Goal: Task Accomplishment & Management: Complete application form

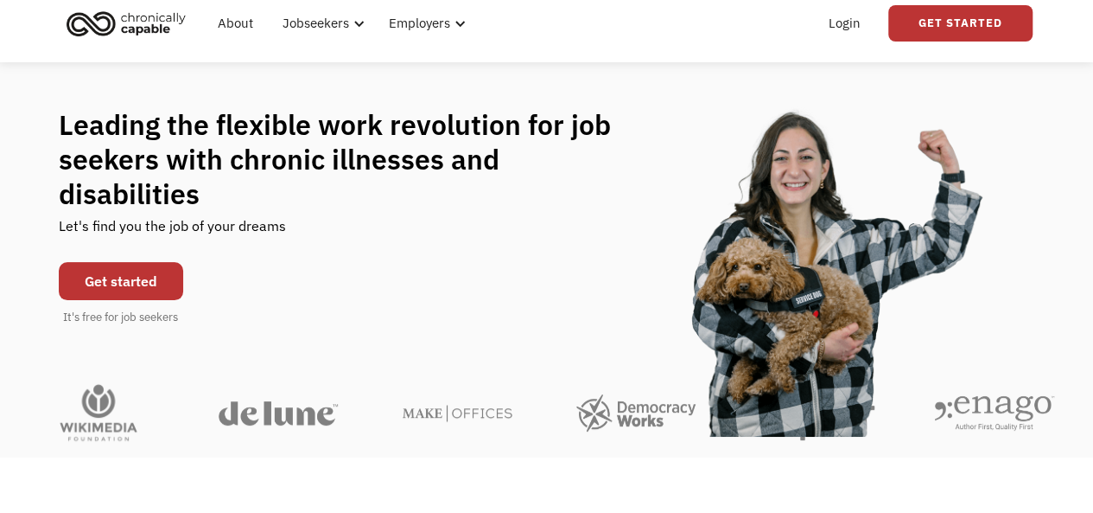
scroll to position [86, 0]
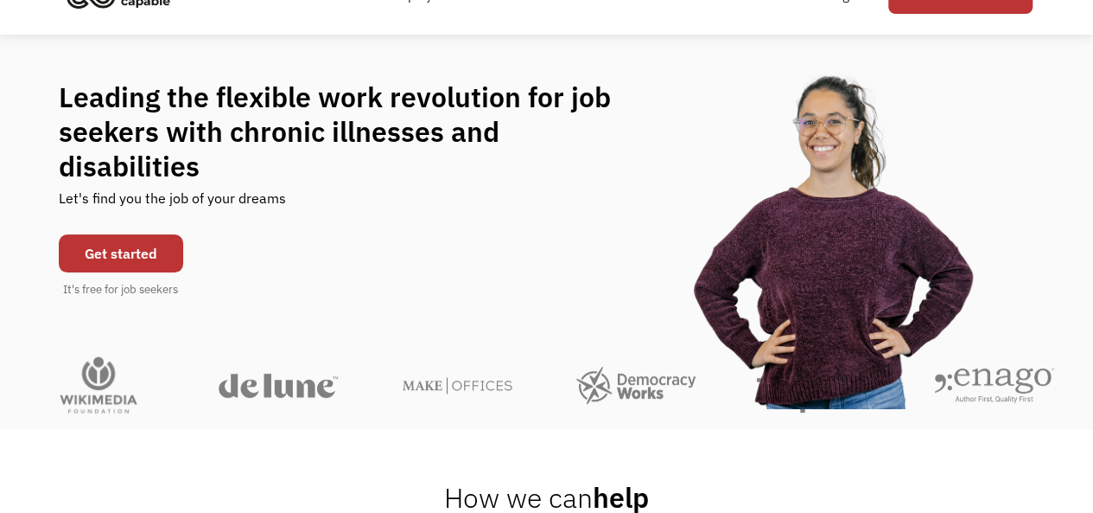
click at [149, 234] on link "Get started" at bounding box center [121, 253] width 124 height 38
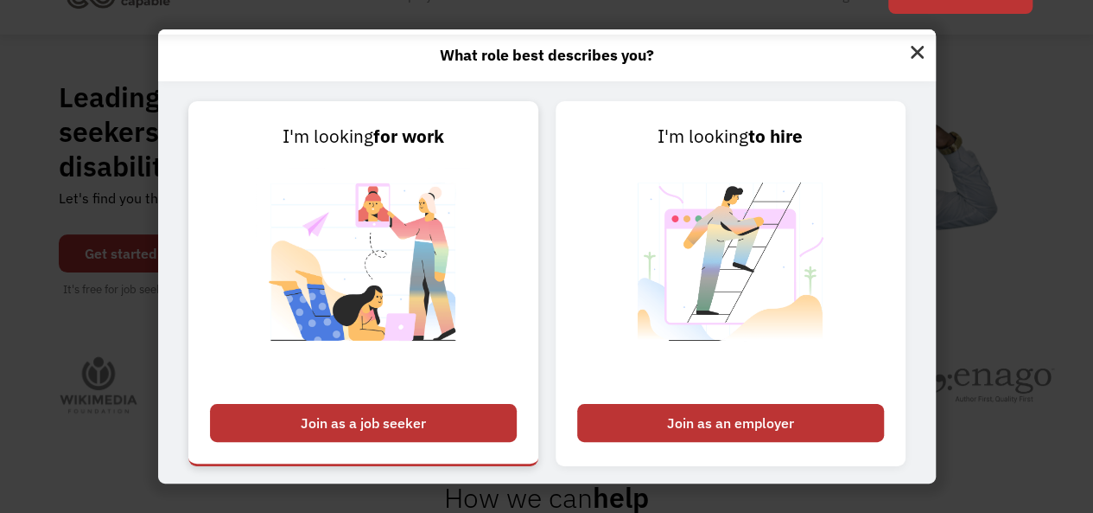
click at [421, 284] on img at bounding box center [363, 272] width 215 height 245
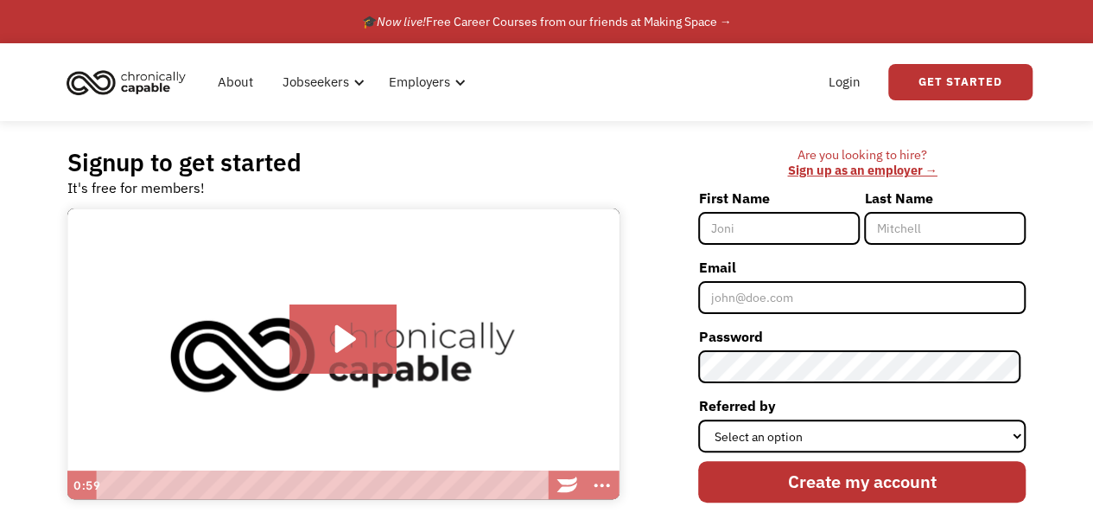
scroll to position [86, 0]
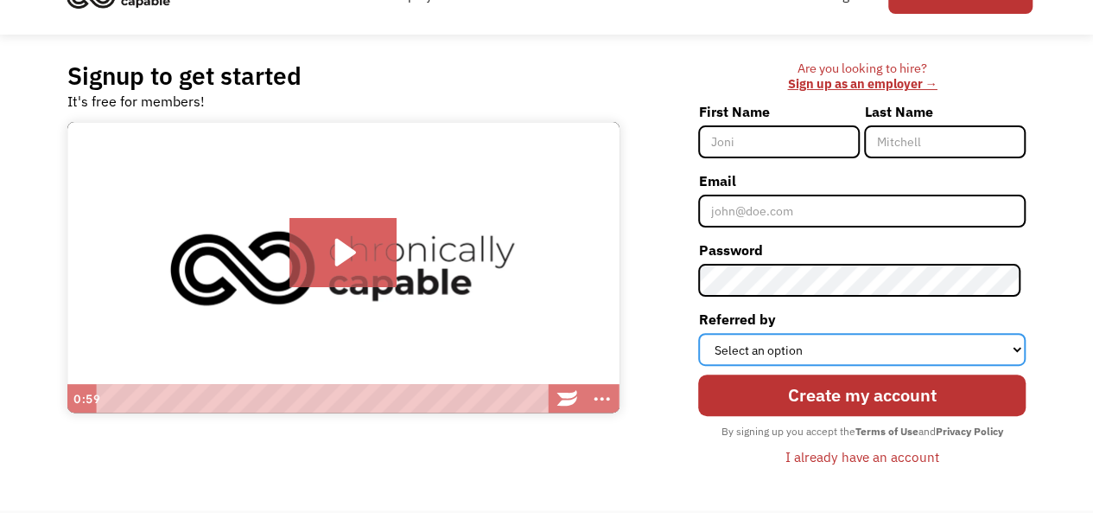
click at [754, 340] on select "Select an option Instagram Facebook Twitter Search Engine News Article Word of …" at bounding box center [862, 349] width 328 height 33
click at [743, 342] on select "Select an option Instagram Facebook Twitter Search Engine News Article Word of …" at bounding box center [862, 349] width 328 height 33
select select "Other"
click at [704, 333] on select "Select an option Instagram Facebook Twitter Search Engine News Article Word of …" at bounding box center [862, 349] width 328 height 33
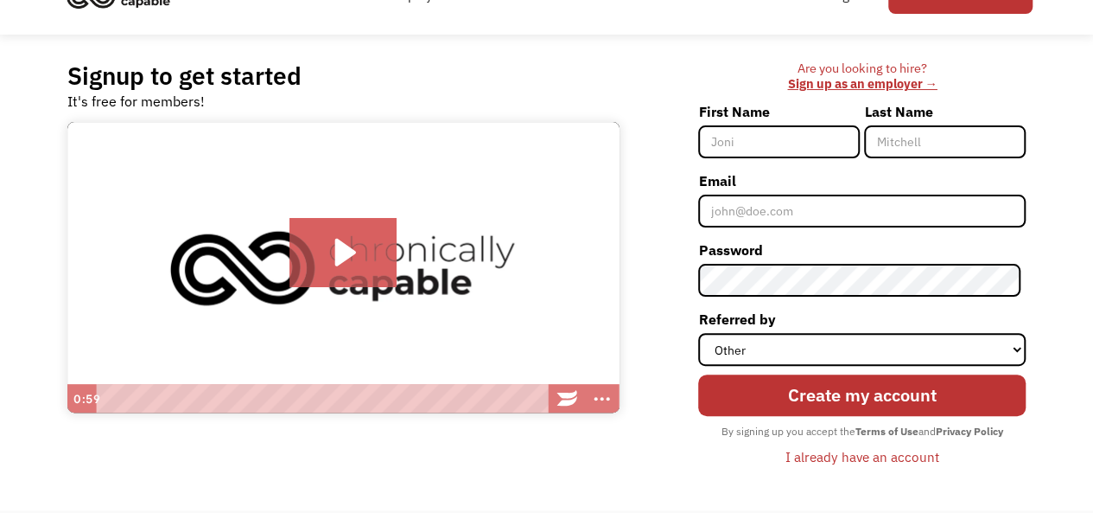
click at [745, 141] on input "First Name" at bounding box center [779, 141] width 162 height 33
type input "[PERSON_NAME]"
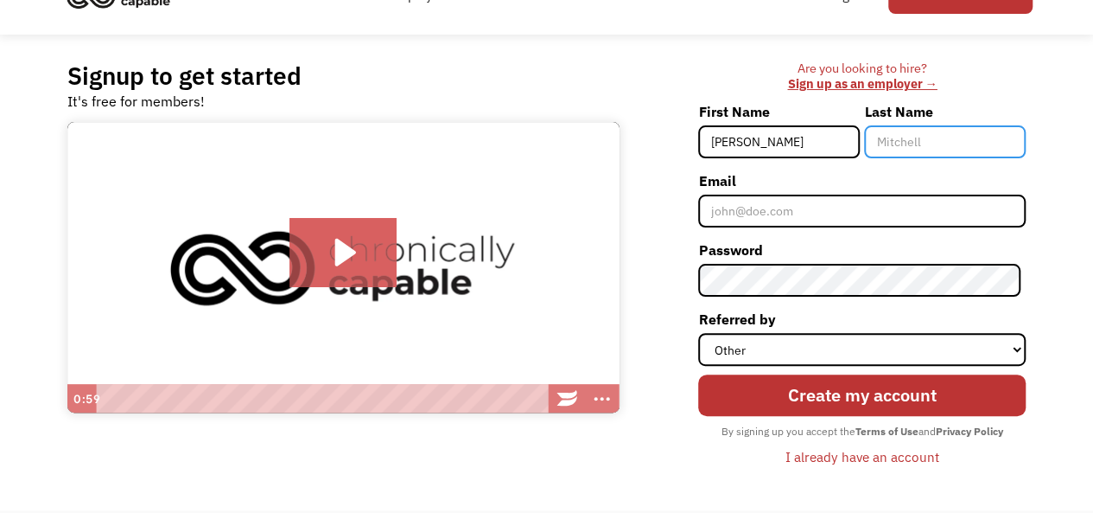
type input "Montero"
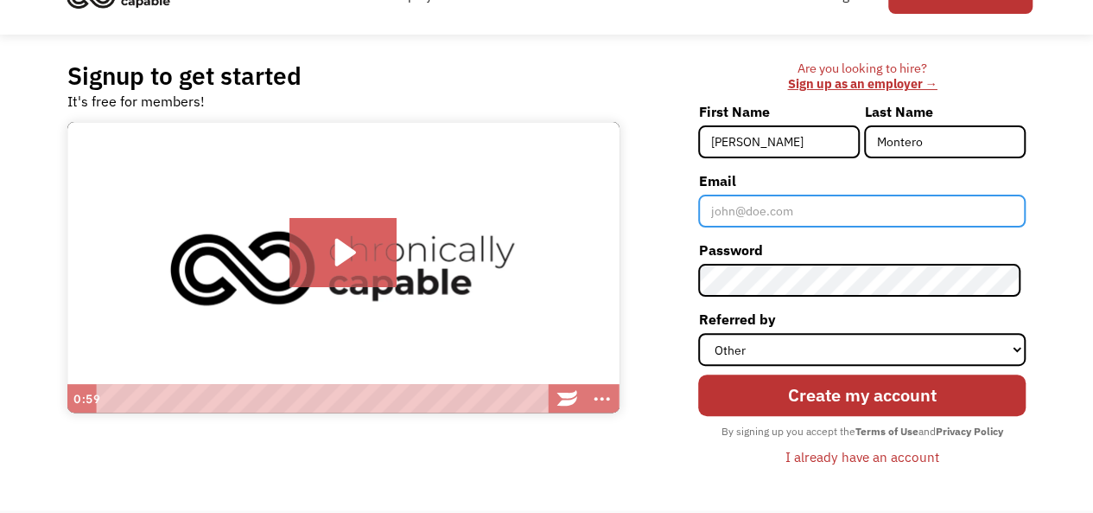
click at [761, 212] on input "Email" at bounding box center [862, 210] width 328 height 33
drag, startPoint x: 807, startPoint y: 210, endPoint x: 678, endPoint y: 209, distance: 129.7
click at [678, 209] on div "Are you looking to hire? ‍ Sign up as an employer → First Name [PERSON_NAME] La…" at bounding box center [832, 273] width 390 height 424
type input "[EMAIL_ADDRESS][DOMAIN_NAME]"
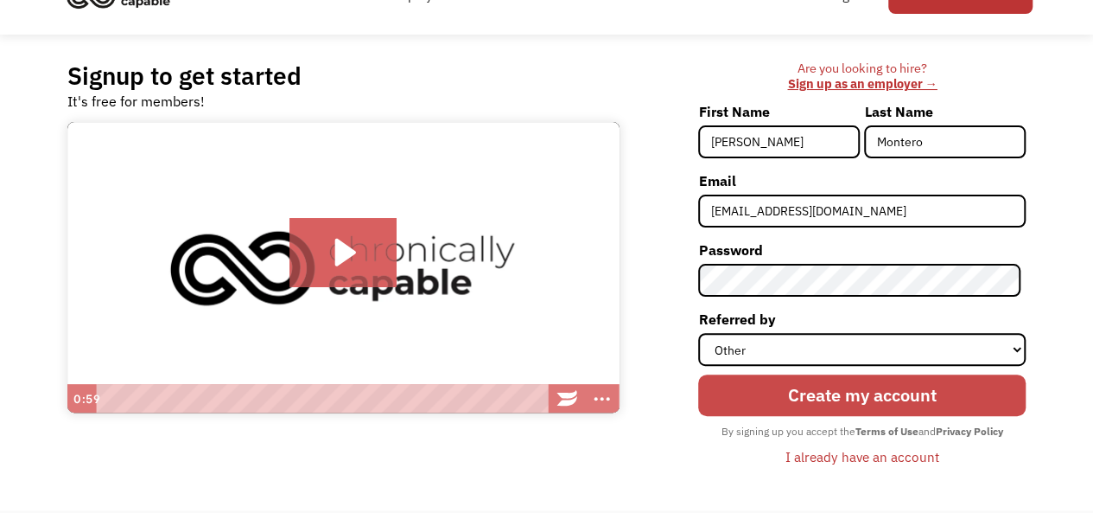
click at [779, 389] on input "Create my account" at bounding box center [862, 394] width 328 height 41
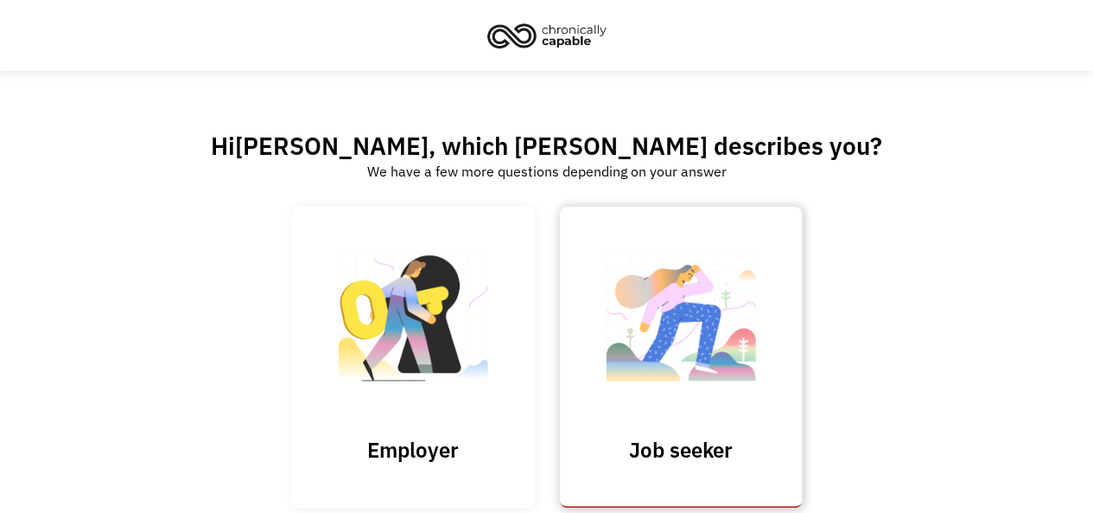
click at [660, 302] on img at bounding box center [681, 325] width 173 height 169
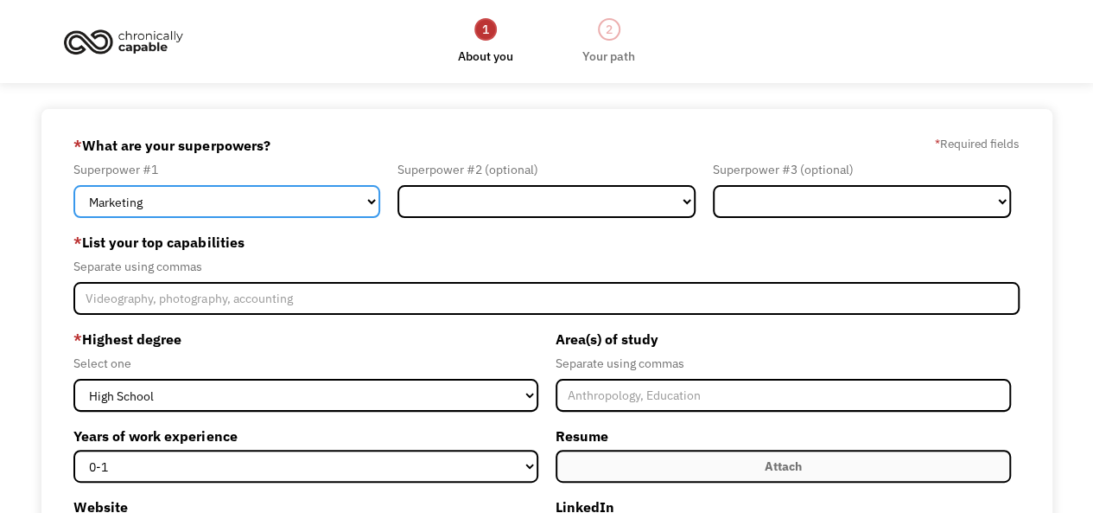
click at [277, 194] on select "Marketing Human Resources Finance Technology Operations Sales Industrial & Manu…" at bounding box center [226, 201] width 307 height 33
select select "Science & Education"
click at [73, 185] on select "Marketing Human Resources Finance Technology Operations Sales Industrial & Manu…" at bounding box center [226, 201] width 307 height 33
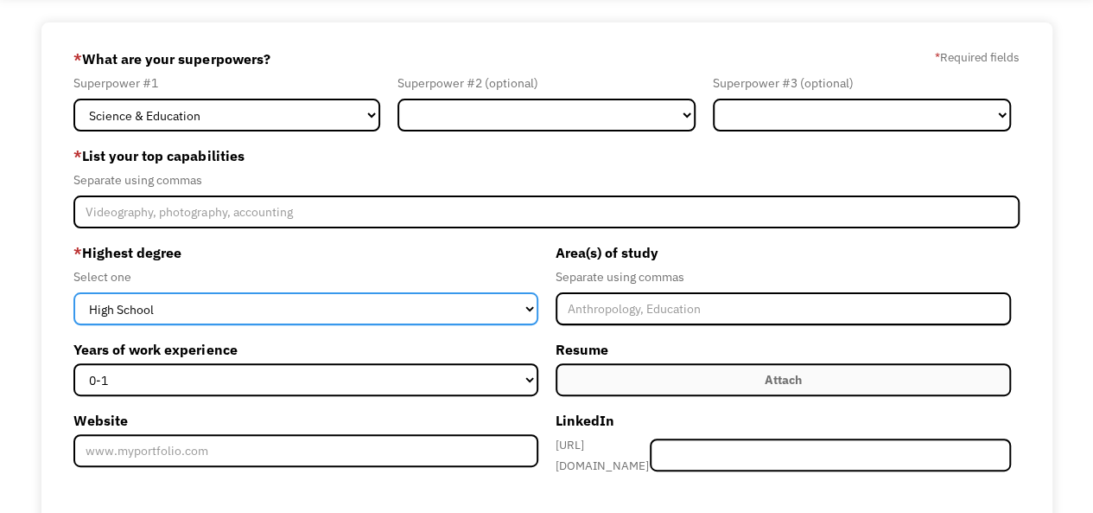
click at [182, 305] on select "High School Associates Bachelors Master's PhD" at bounding box center [305, 308] width 464 height 33
